Goal: Navigation & Orientation: Find specific page/section

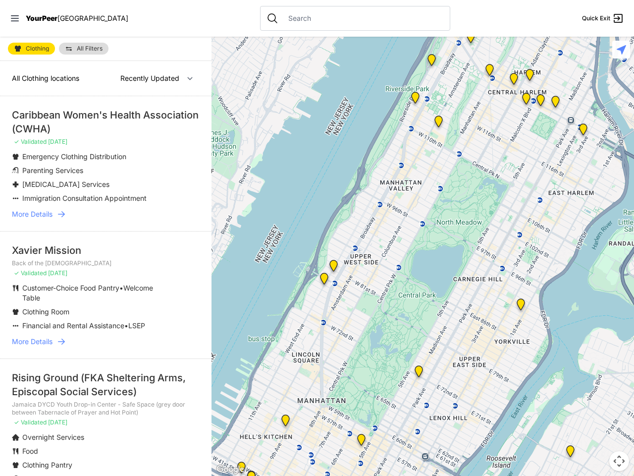
click at [15, 18] on icon at bounding box center [15, 18] width 8 height 6
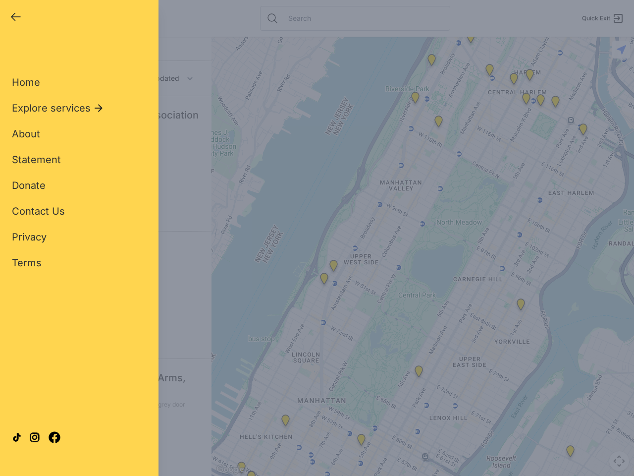
click at [423, 256] on div "Close panel YourPeer [GEOGRAPHIC_DATA] Quick Exit Single Adult Families Soup Ki…" at bounding box center [317, 238] width 634 height 476
click at [471, 39] on div "Close panel YourPeer [GEOGRAPHIC_DATA] Quick Exit Single Adult Families Soup Ki…" at bounding box center [317, 238] width 634 height 476
click at [489, 72] on div "Close panel YourPeer [GEOGRAPHIC_DATA] Quick Exit Single Adult Families Soup Ki…" at bounding box center [317, 238] width 634 height 476
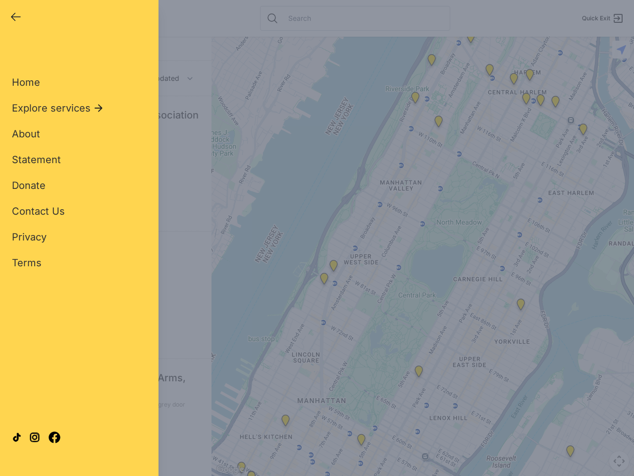
click at [514, 81] on div "Close panel YourPeer [GEOGRAPHIC_DATA] Quick Exit Single Adult Families Soup Ki…" at bounding box center [317, 238] width 634 height 476
click at [583, 131] on div "Close panel YourPeer [GEOGRAPHIC_DATA] Quick Exit Single Adult Families Soup Ki…" at bounding box center [317, 238] width 634 height 476
click at [521, 306] on div "Close panel YourPeer [GEOGRAPHIC_DATA] Quick Exit Single Adult Families Soup Ki…" at bounding box center [317, 238] width 634 height 476
click at [324, 280] on div "Close panel YourPeer [GEOGRAPHIC_DATA] Quick Exit Single Adult Families Soup Ki…" at bounding box center [317, 238] width 634 height 476
